Goal: Information Seeking & Learning: Learn about a topic

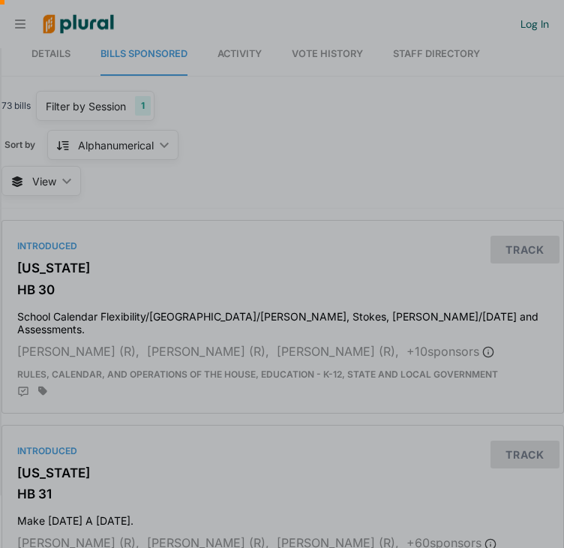
scroll to position [0, 15]
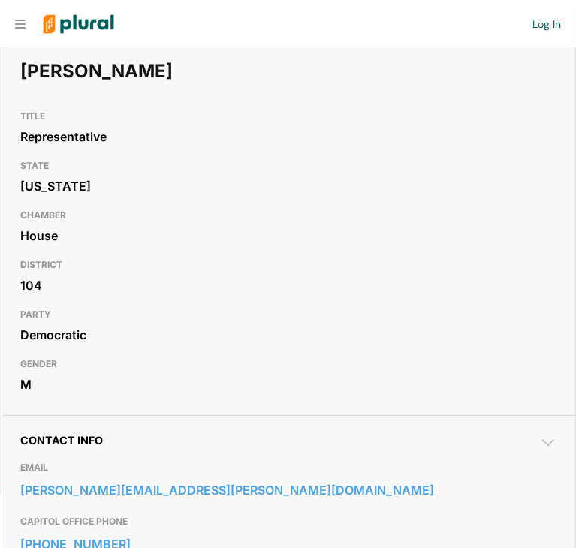
scroll to position [117, 0]
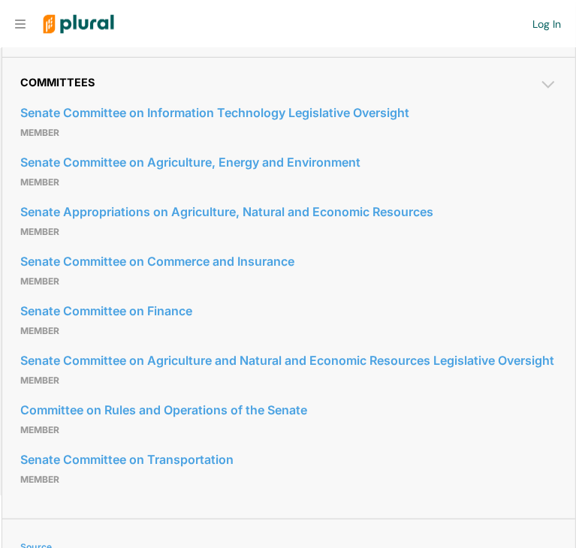
scroll to position [931, 0]
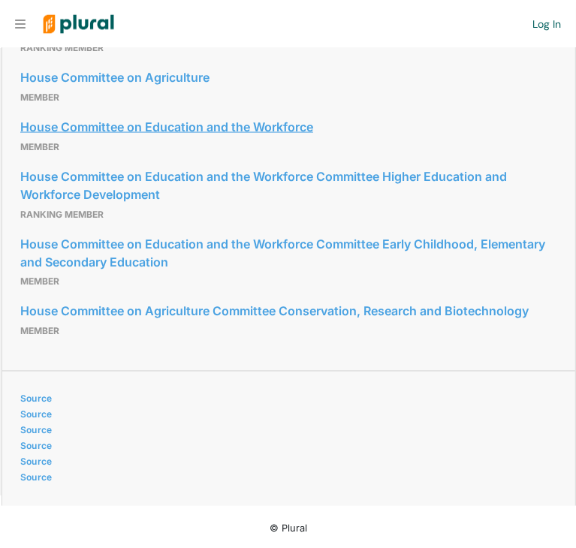
scroll to position [1212, 0]
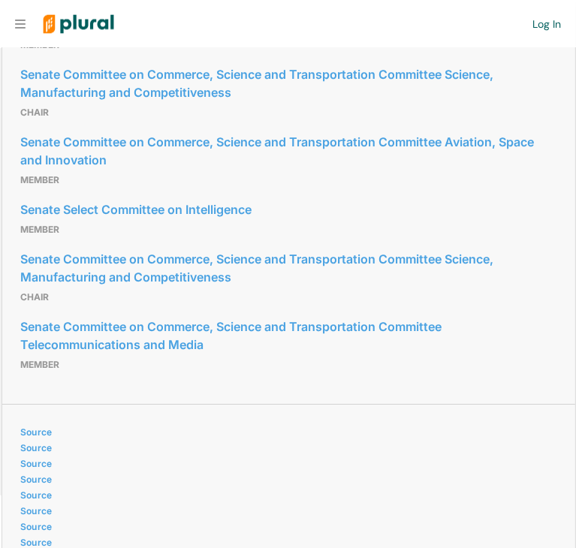
scroll to position [2515, 0]
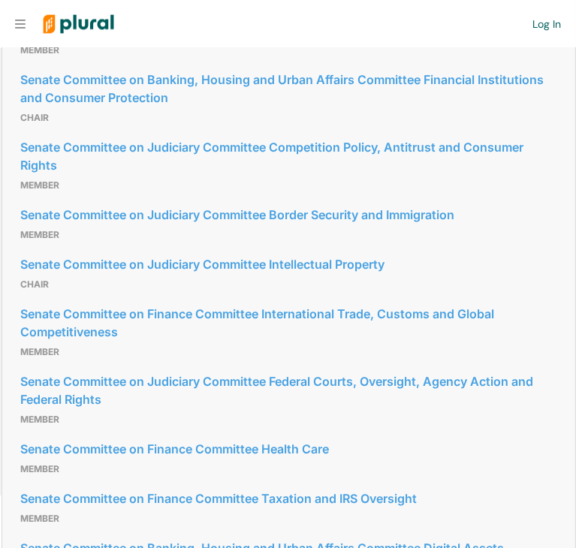
scroll to position [2119, 0]
